Goal: Task Accomplishment & Management: Use online tool/utility

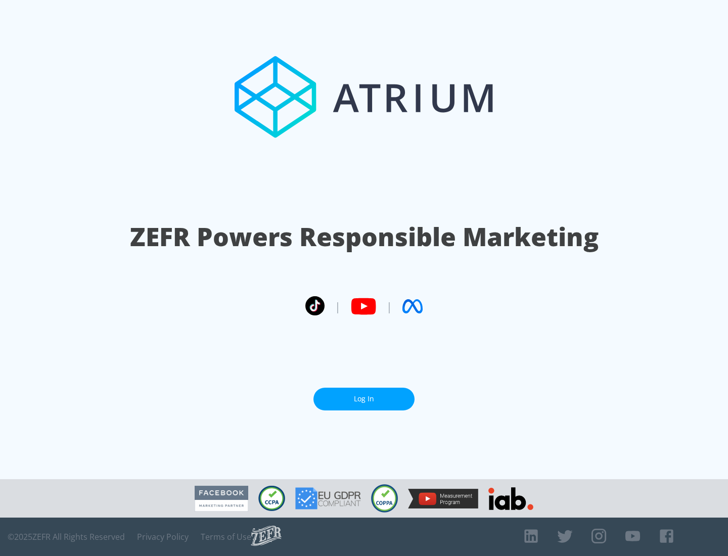
click at [364, 399] on link "Log In" at bounding box center [364, 399] width 101 height 23
